Goal: Task Accomplishment & Management: Complete application form

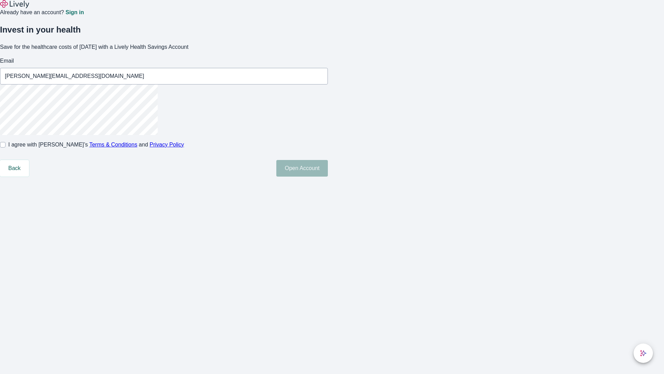
click at [6, 147] on input "I agree with Lively’s Terms & Conditions and Privacy Policy" at bounding box center [3, 145] width 6 height 6
checkbox input "true"
click at [328, 176] on button "Open Account" at bounding box center [302, 168] width 52 height 17
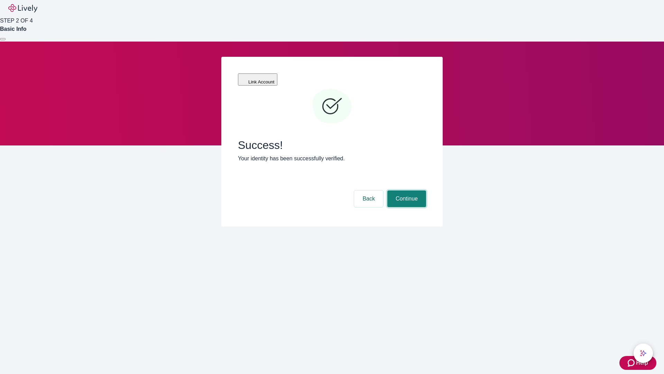
click at [406, 190] on button "Continue" at bounding box center [406, 198] width 39 height 17
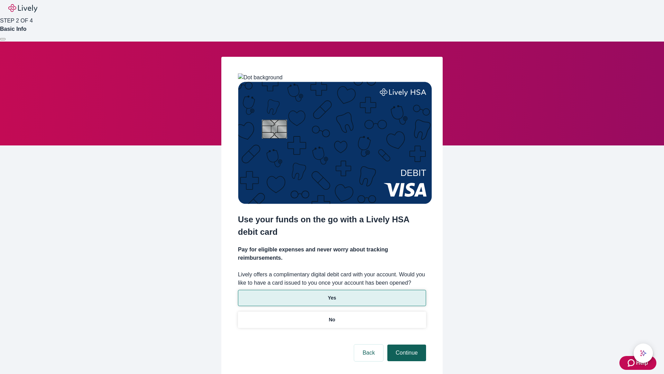
click at [332, 294] on p "Yes" at bounding box center [332, 297] width 8 height 7
click at [406, 344] on button "Continue" at bounding box center [406, 352] width 39 height 17
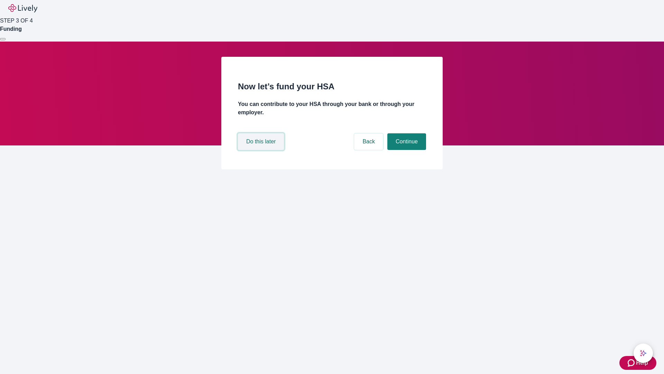
click at [262, 150] on button "Do this later" at bounding box center [261, 141] width 46 height 17
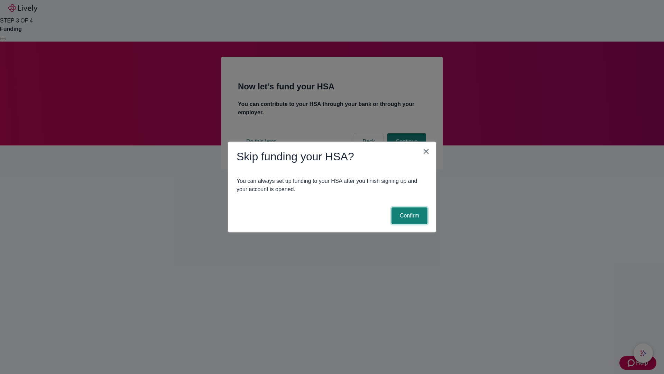
click at [408, 215] on button "Confirm" at bounding box center [409, 215] width 36 height 17
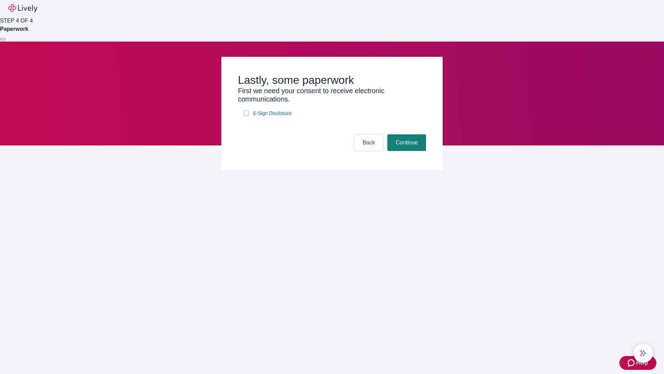
click at [246, 116] on input "E-Sign Disclosure" at bounding box center [246, 113] width 6 height 6
checkbox input "true"
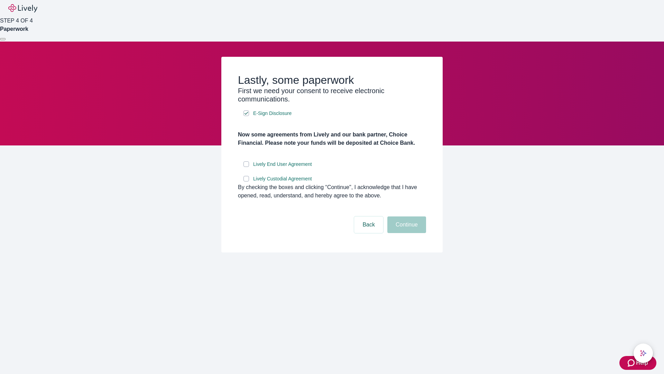
click at [246, 167] on input "Lively End User Agreement" at bounding box center [246, 164] width 6 height 6
checkbox input "true"
click at [246, 181] on input "Lively Custodial Agreement" at bounding box center [246, 179] width 6 height 6
checkbox input "true"
click at [406, 233] on button "Continue" at bounding box center [406, 224] width 39 height 17
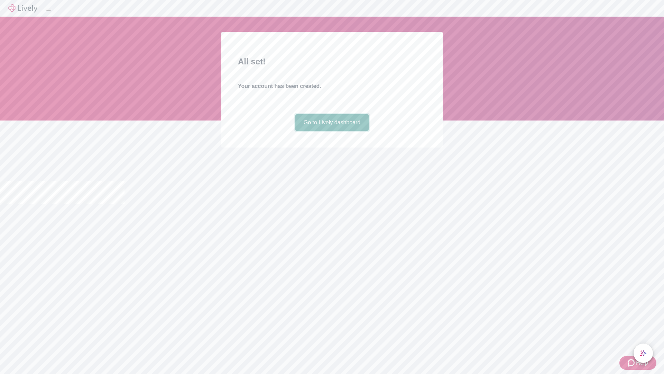
click at [332, 131] on link "Go to Lively dashboard" at bounding box center [332, 122] width 74 height 17
